Goal: Check status: Check status

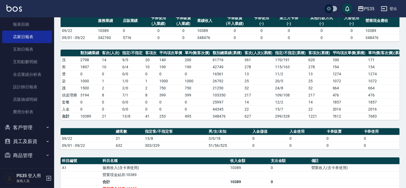
scroll to position [90, 0]
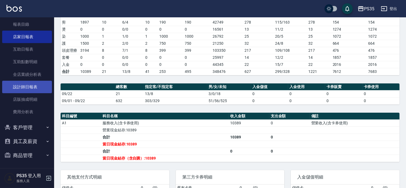
click at [34, 85] on link "設計師日報表" at bounding box center [27, 87] width 50 height 12
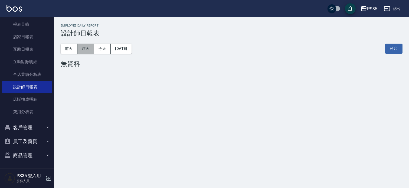
click at [79, 50] on button "昨天" at bounding box center [85, 49] width 17 height 10
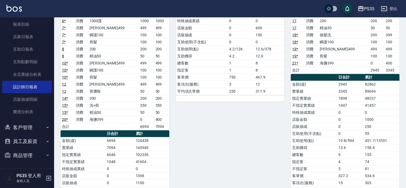
scroll to position [196, 0]
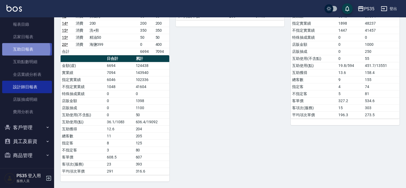
click at [18, 49] on link "互助日報表" at bounding box center [27, 49] width 50 height 12
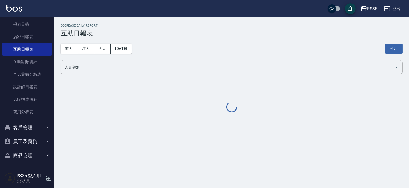
click at [84, 45] on button "昨天" at bounding box center [85, 49] width 17 height 10
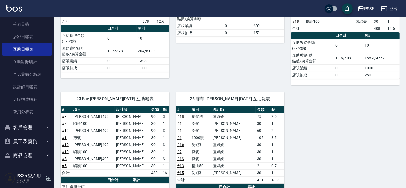
scroll to position [150, 0]
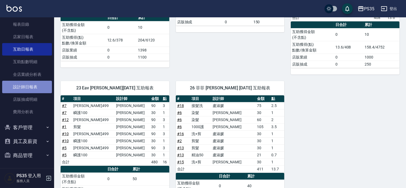
click at [28, 91] on link "設計師日報表" at bounding box center [27, 87] width 50 height 12
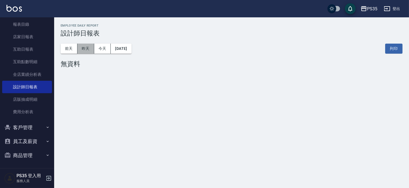
click at [88, 51] on button "昨天" at bounding box center [85, 49] width 17 height 10
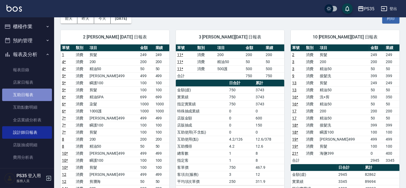
click at [28, 98] on link "互助日報表" at bounding box center [27, 94] width 50 height 12
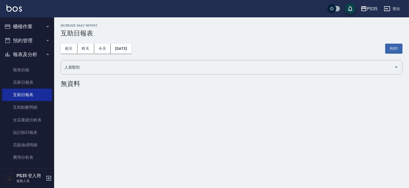
click at [85, 42] on div "[DATE] [DATE] [DATE] [DATE] 列印" at bounding box center [232, 48] width 342 height 23
click at [87, 48] on button "昨天" at bounding box center [85, 49] width 17 height 10
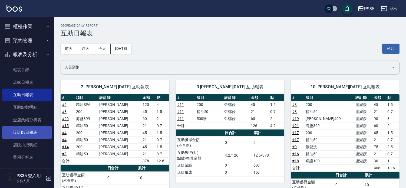
click at [33, 131] on link "設計師日報表" at bounding box center [27, 132] width 50 height 12
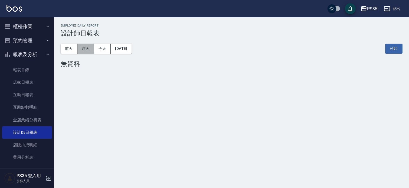
click at [86, 53] on button "昨天" at bounding box center [85, 49] width 17 height 10
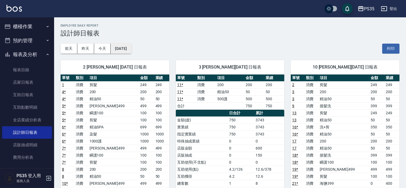
click at [123, 46] on button "[DATE]" at bounding box center [121, 49] width 21 height 10
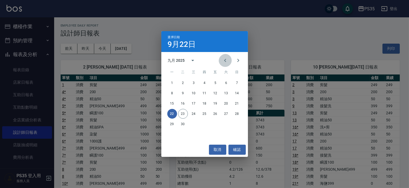
click at [222, 60] on icon "Previous month" at bounding box center [225, 60] width 6 height 6
click at [217, 115] on button "22" at bounding box center [215, 114] width 10 height 10
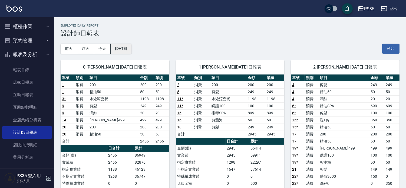
click at [123, 45] on button "[DATE]" at bounding box center [121, 49] width 21 height 10
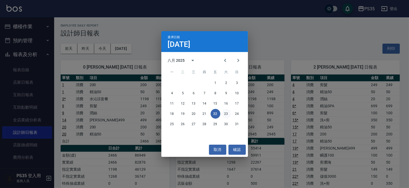
click at [224, 112] on button "23" at bounding box center [226, 114] width 10 height 10
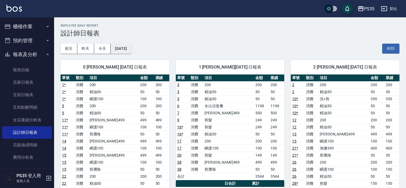
click at [128, 50] on button "[DATE]" at bounding box center [121, 49] width 21 height 10
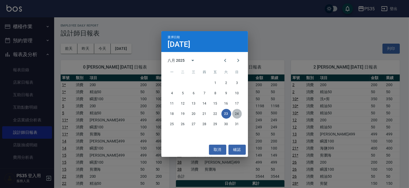
click at [237, 115] on button "24" at bounding box center [237, 114] width 10 height 10
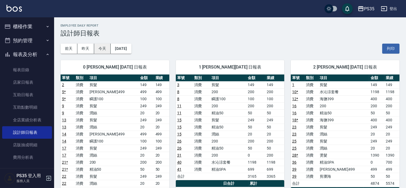
click at [101, 51] on button "今天" at bounding box center [102, 49] width 17 height 10
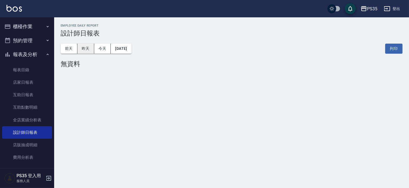
click at [91, 45] on button "昨天" at bounding box center [85, 49] width 17 height 10
